Goal: Use online tool/utility: Utilize a website feature to perform a specific function

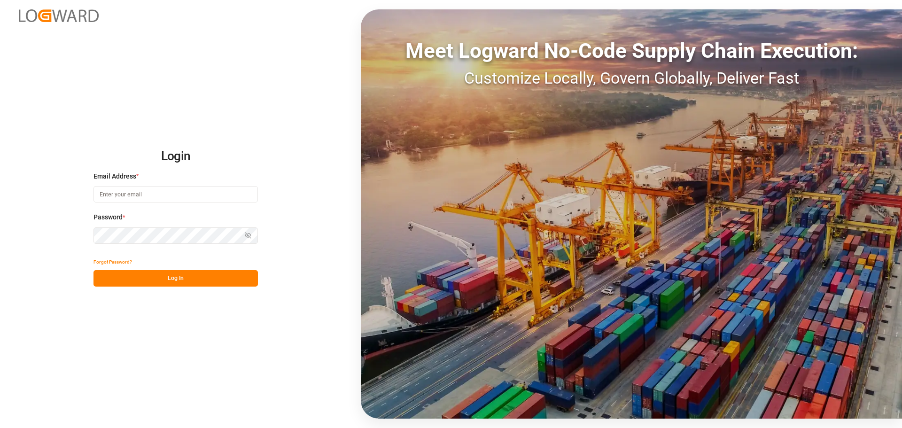
drag, startPoint x: 111, startPoint y: 199, endPoint x: 113, endPoint y: 190, distance: 9.1
click at [112, 196] on input at bounding box center [175, 194] width 164 height 16
type input "[PERSON_NAME][EMAIL_ADDRESS][PERSON_NAME][DOMAIN_NAME]"
click at [168, 277] on button "Log In" at bounding box center [175, 278] width 164 height 16
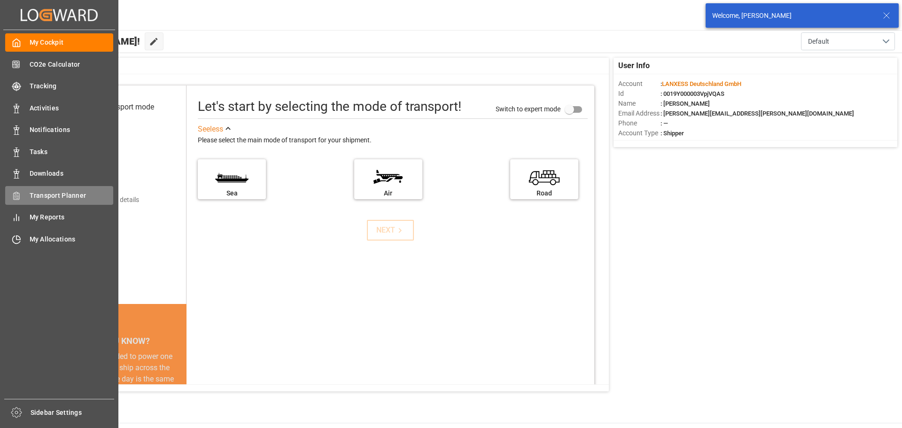
click at [56, 196] on span "Transport Planner" at bounding box center [72, 196] width 84 height 10
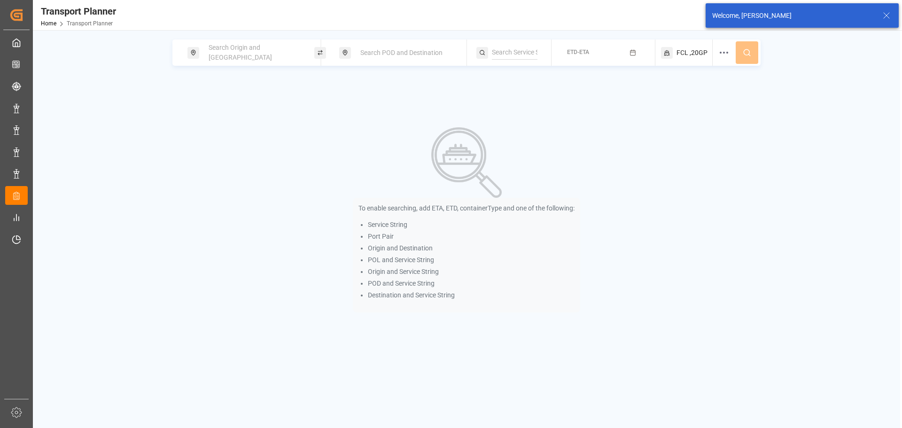
click at [254, 58] on div "Search Origin and [GEOGRAPHIC_DATA]" at bounding box center [253, 52] width 101 height 27
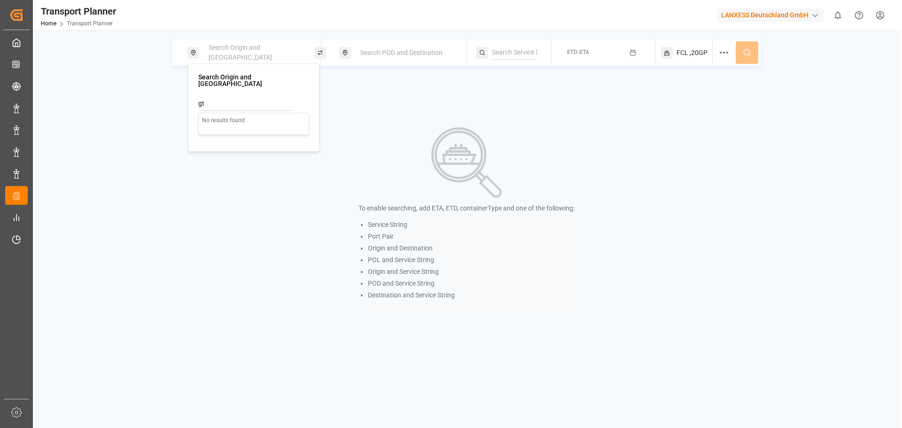
type input "g"
click at [239, 124] on input at bounding box center [245, 128] width 94 height 14
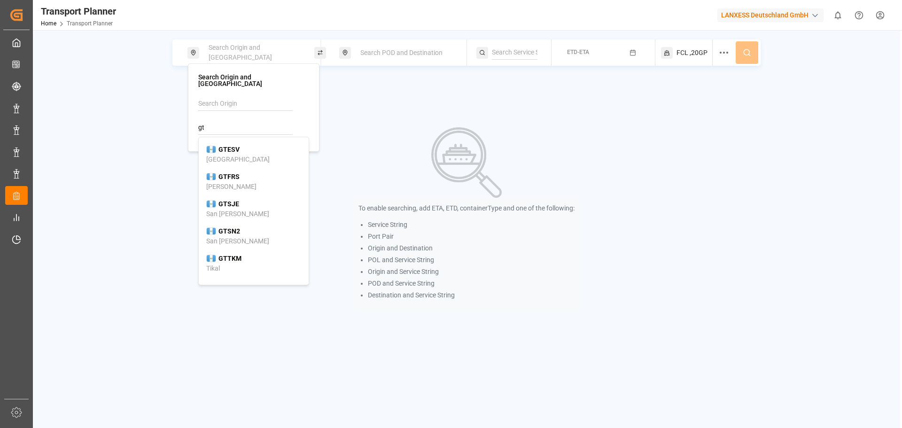
click at [217, 121] on input "gt" at bounding box center [245, 128] width 94 height 14
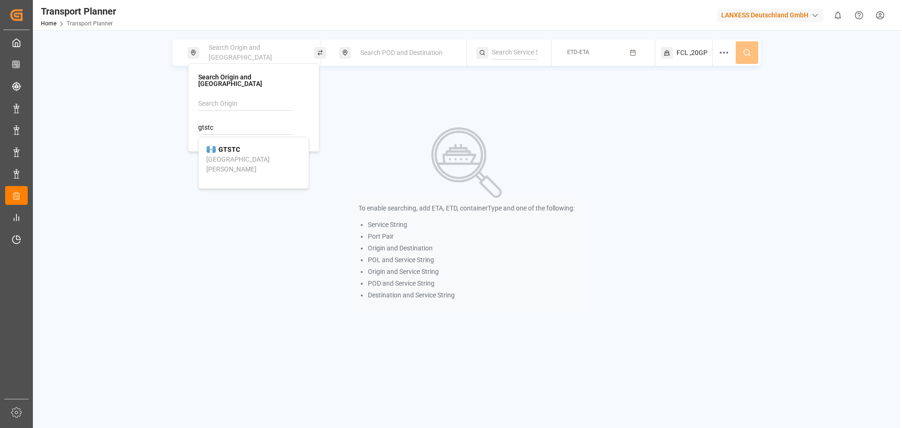
click at [249, 155] on div "[GEOGRAPHIC_DATA][PERSON_NAME]" at bounding box center [253, 165] width 95 height 20
type input "GTSTC"
click at [399, 58] on div "Search POD and Destination" at bounding box center [405, 52] width 101 height 17
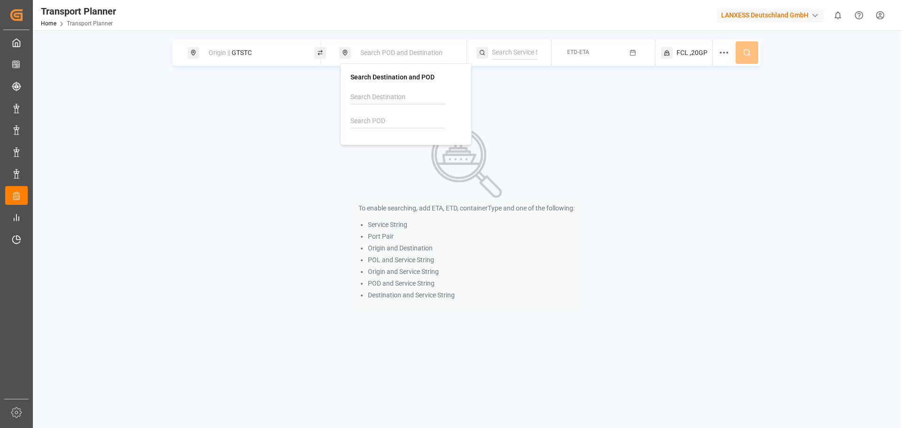
click at [393, 124] on input at bounding box center [397, 121] width 94 height 14
click at [268, 52] on div "Origin || GTSTC" at bounding box center [253, 52] width 101 height 17
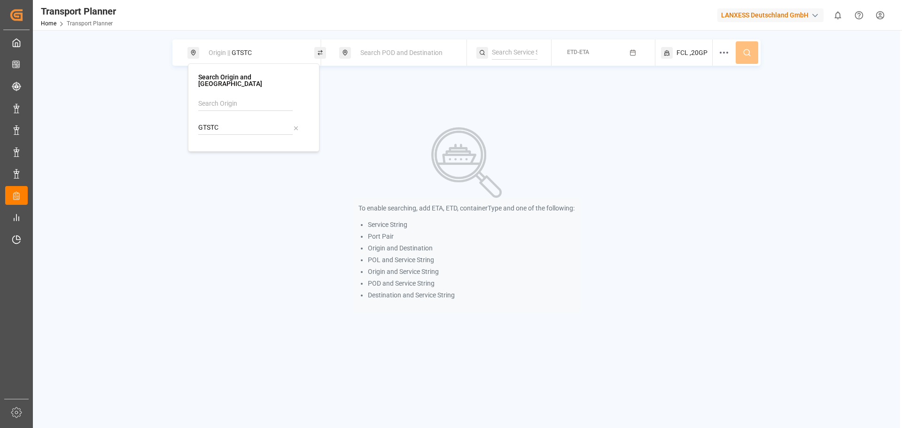
drag, startPoint x: 229, startPoint y: 118, endPoint x: 191, endPoint y: 119, distance: 37.6
click at [191, 119] on div "Search Origin and POL GTSTC" at bounding box center [254, 107] width 132 height 88
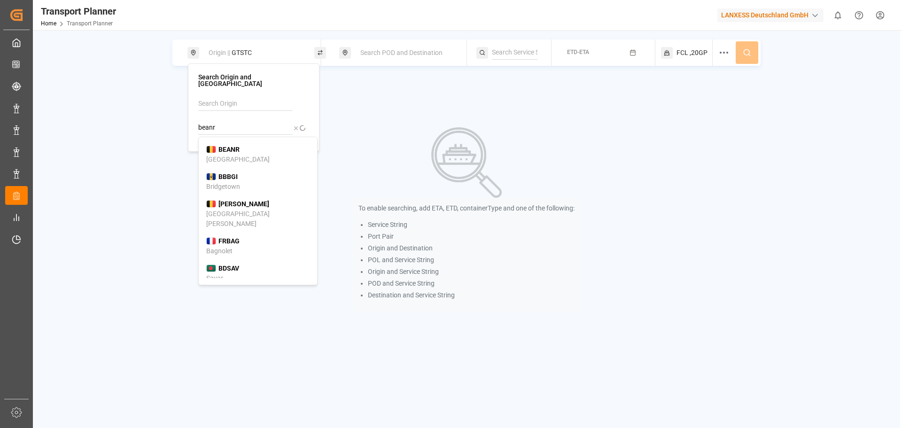
click at [239, 150] on div "BEANR [GEOGRAPHIC_DATA]" at bounding box center [257, 155] width 103 height 20
type input "BEANR"
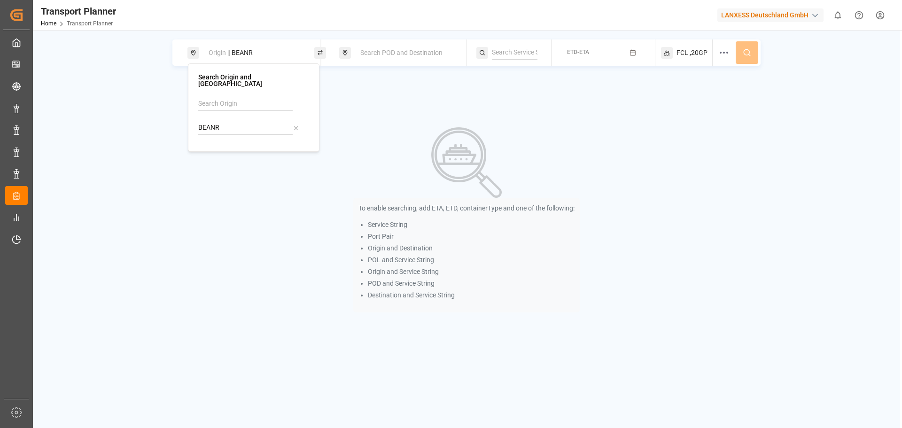
click at [373, 51] on span "Search POD and Destination" at bounding box center [401, 53] width 82 height 8
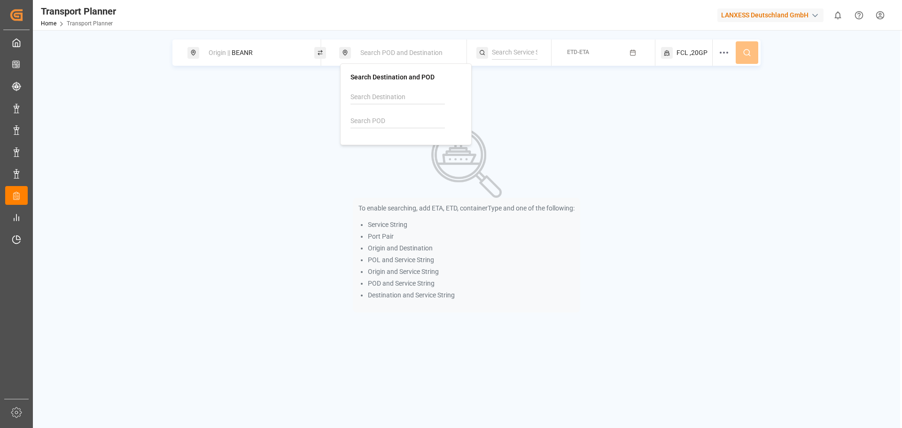
click at [372, 121] on input at bounding box center [397, 121] width 94 height 14
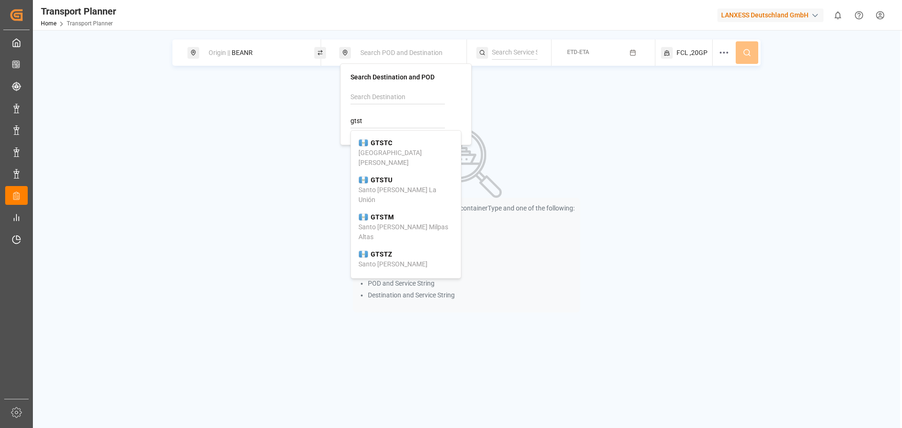
click at [415, 146] on div "GTSTC [GEOGRAPHIC_DATA][PERSON_NAME]" at bounding box center [405, 153] width 95 height 30
type input "GTSTC"
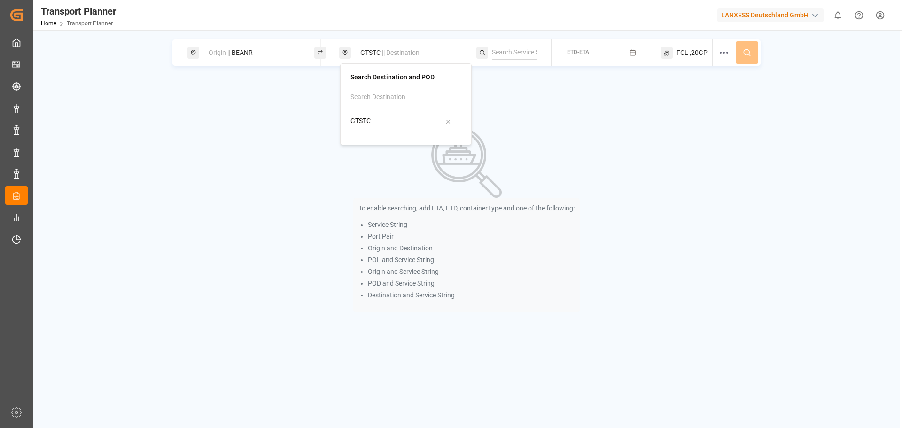
click at [611, 56] on button "ETD-ETA" at bounding box center [603, 53] width 92 height 18
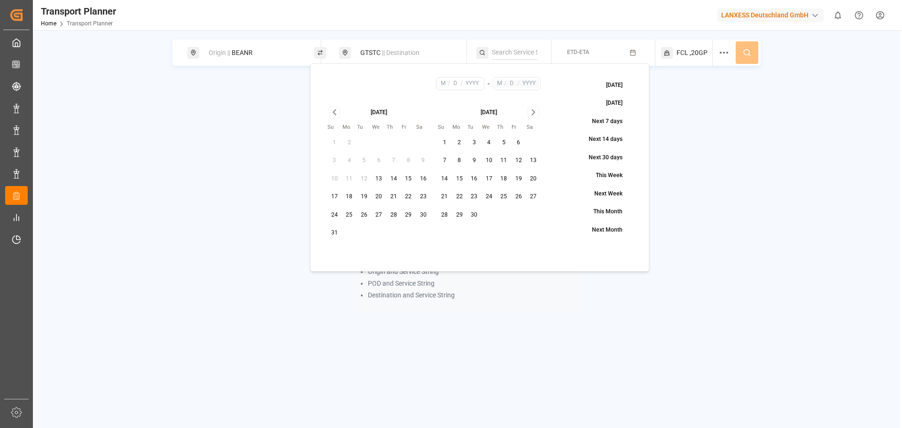
click at [363, 200] on button "19" at bounding box center [364, 196] width 15 height 15
type input "8"
type input "19"
type input "2025"
click at [535, 116] on icon "Go to next month" at bounding box center [533, 112] width 11 height 11
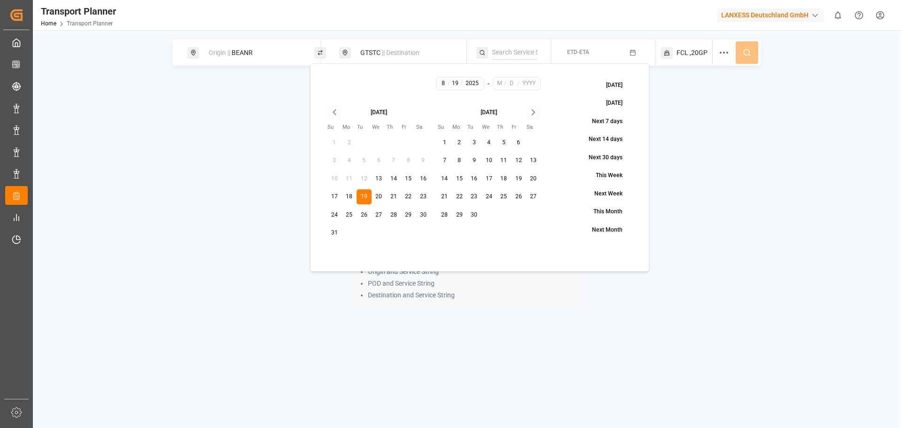
click at [534, 116] on icon "Go to next month" at bounding box center [533, 112] width 11 height 11
click at [536, 111] on icon "Go to next month" at bounding box center [533, 112] width 11 height 11
click at [487, 216] on button "31" at bounding box center [488, 215] width 15 height 15
type input "12"
type input "31"
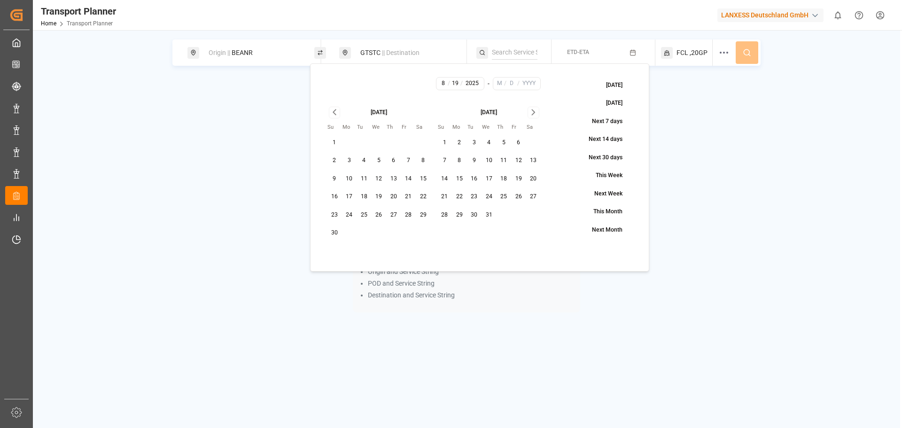
type input "2025"
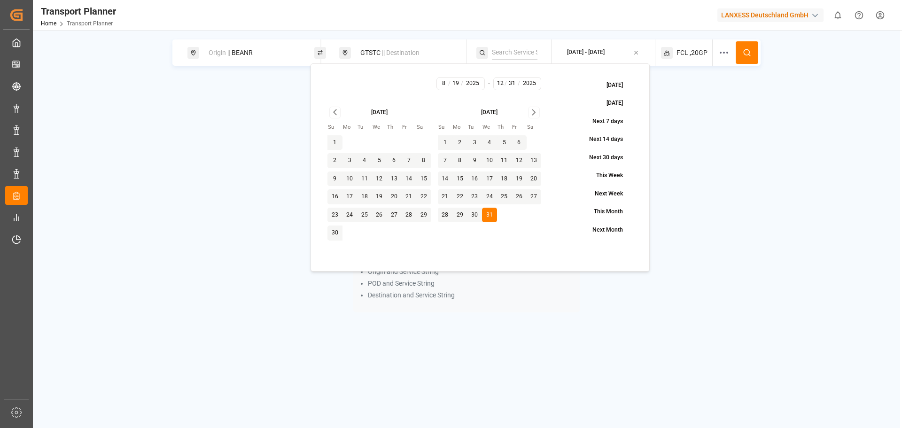
click at [740, 52] on button at bounding box center [747, 52] width 23 height 23
